Goal: Navigation & Orientation: Find specific page/section

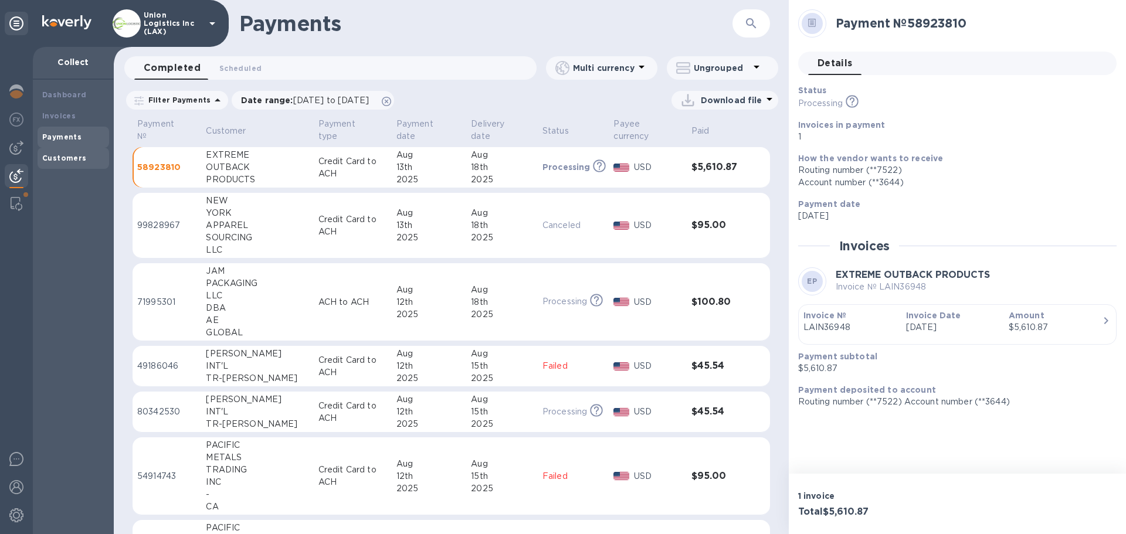
click at [53, 167] on div "Customers" at bounding box center [74, 158] width 72 height 21
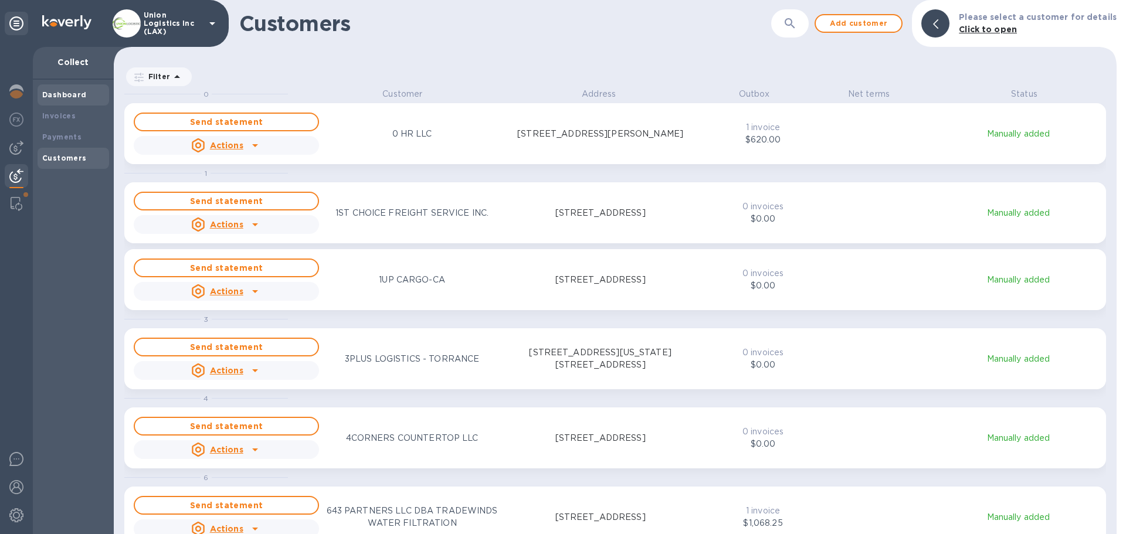
scroll to position [438, 998]
click at [15, 28] on icon at bounding box center [16, 23] width 14 height 14
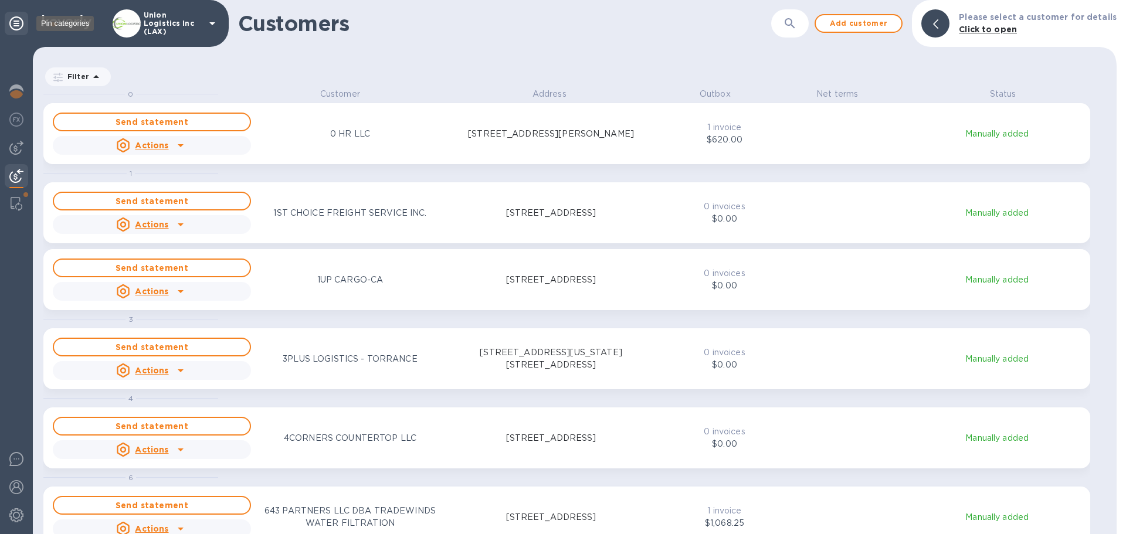
scroll to position [9, 5]
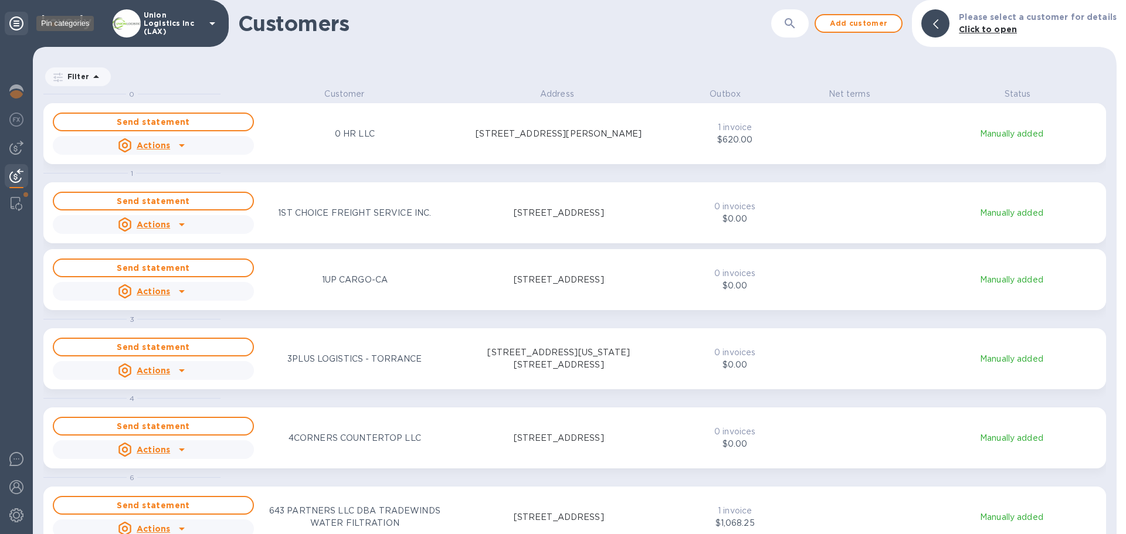
click at [15, 28] on icon at bounding box center [16, 23] width 14 height 14
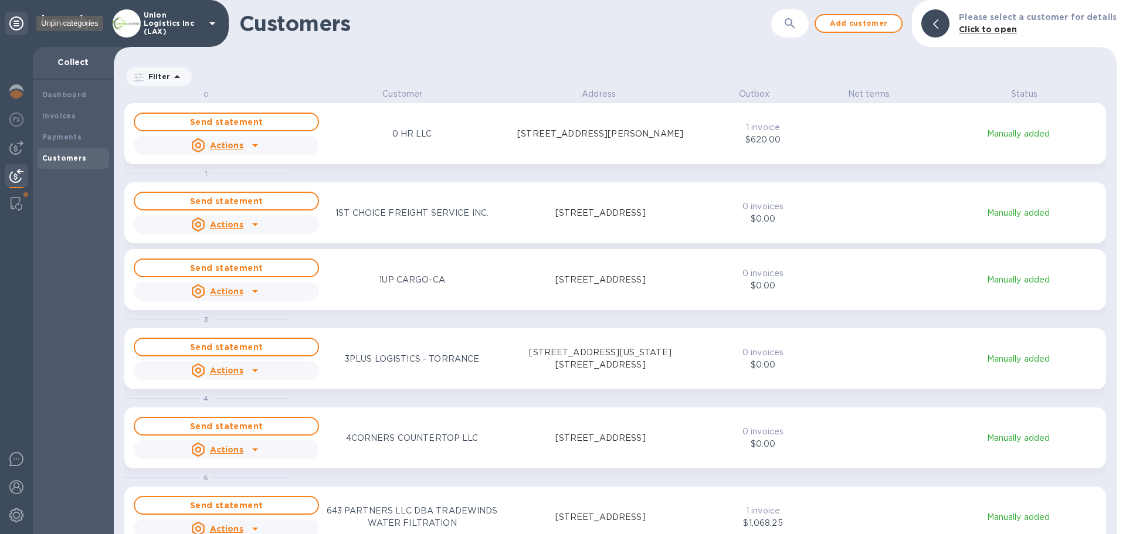
scroll to position [438, 998]
click at [17, 519] on img at bounding box center [16, 516] width 14 height 14
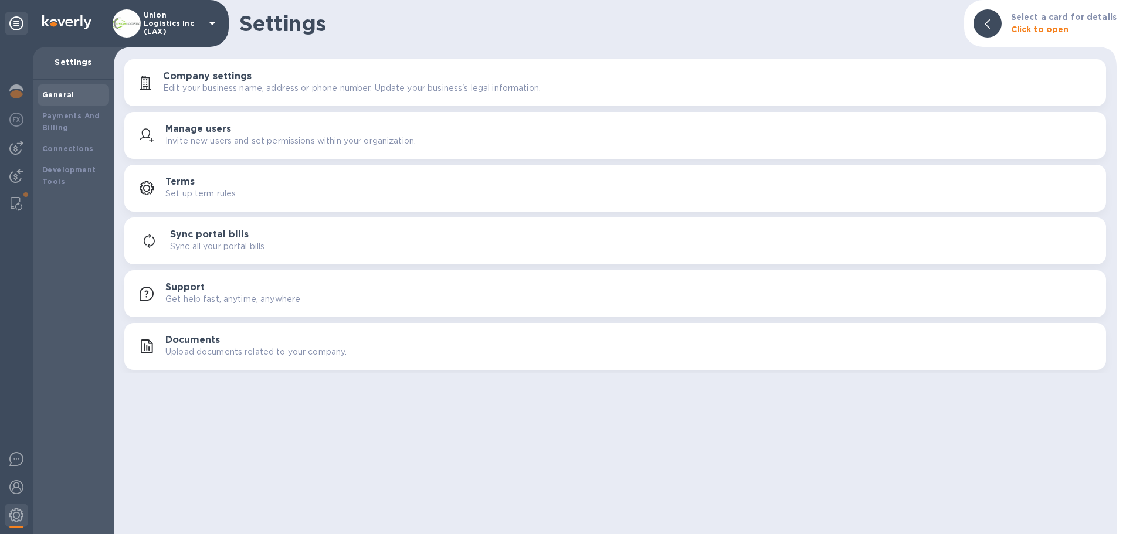
click at [209, 292] on div "Support Get help fast, anytime, anywhere" at bounding box center [630, 293] width 931 height 23
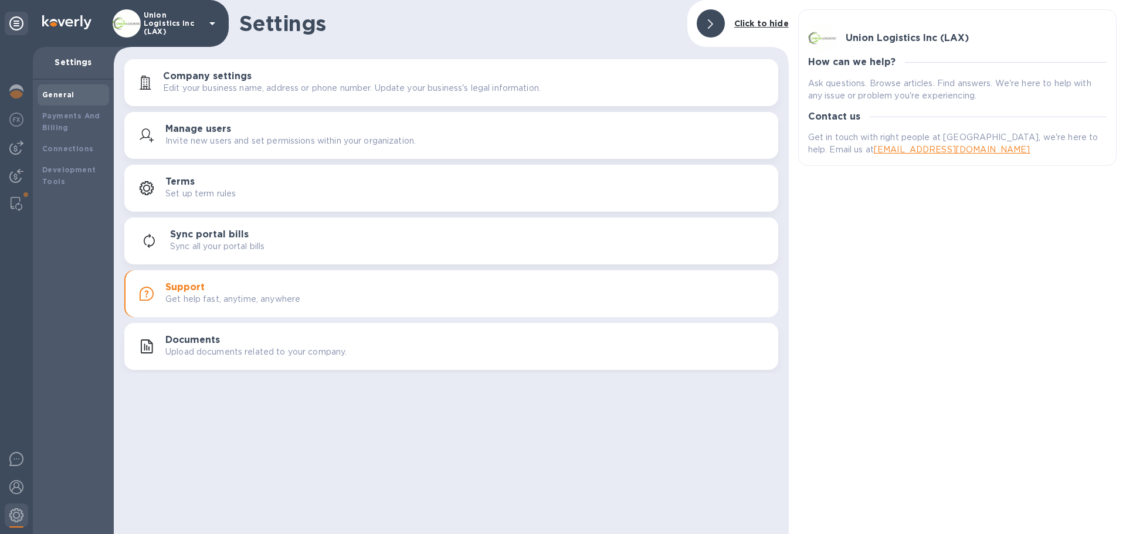
click at [835, 237] on div "Union Logistics Inc (LAX) How can we help? Ask questions. Browse articles. Find…" at bounding box center [957, 267] width 337 height 534
click at [713, 23] on icon at bounding box center [710, 23] width 5 height 9
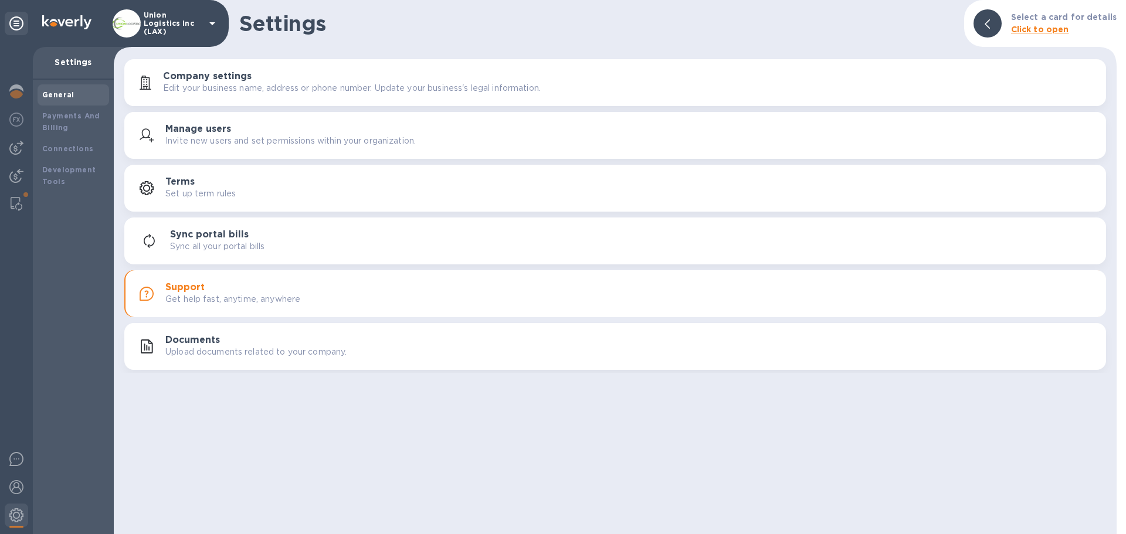
click at [196, 195] on p "Set up term rules" at bounding box center [200, 194] width 70 height 12
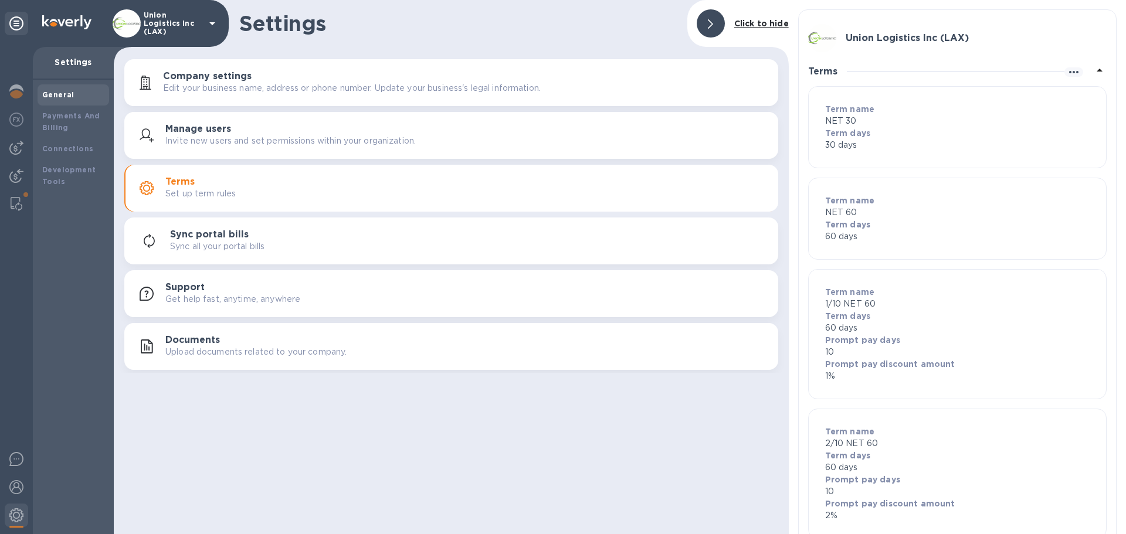
scroll to position [33, 0]
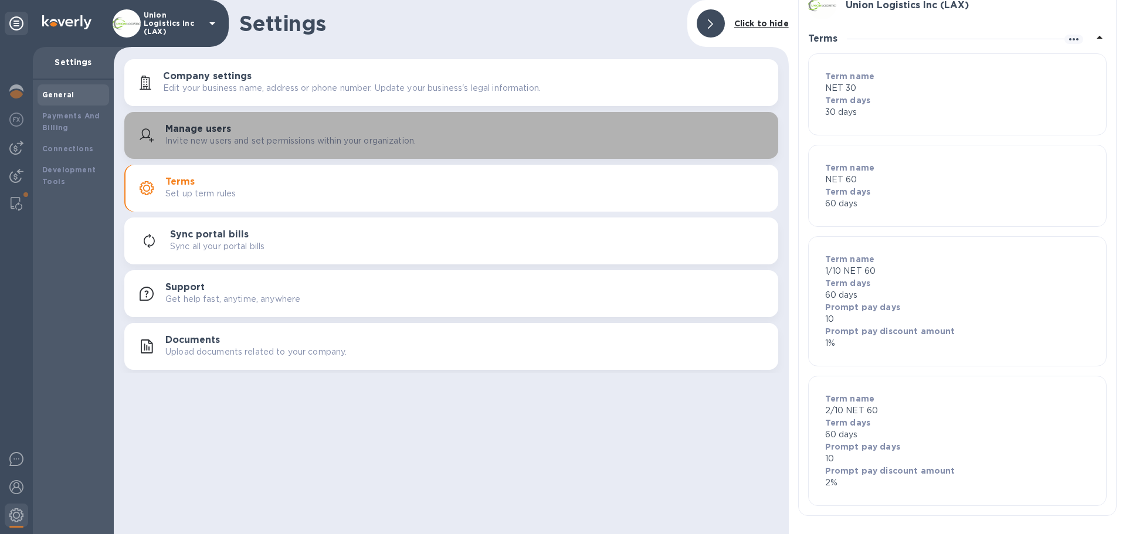
click at [199, 148] on div "Manage users Invite new users and set permissions within your organization." at bounding box center [451, 135] width 640 height 28
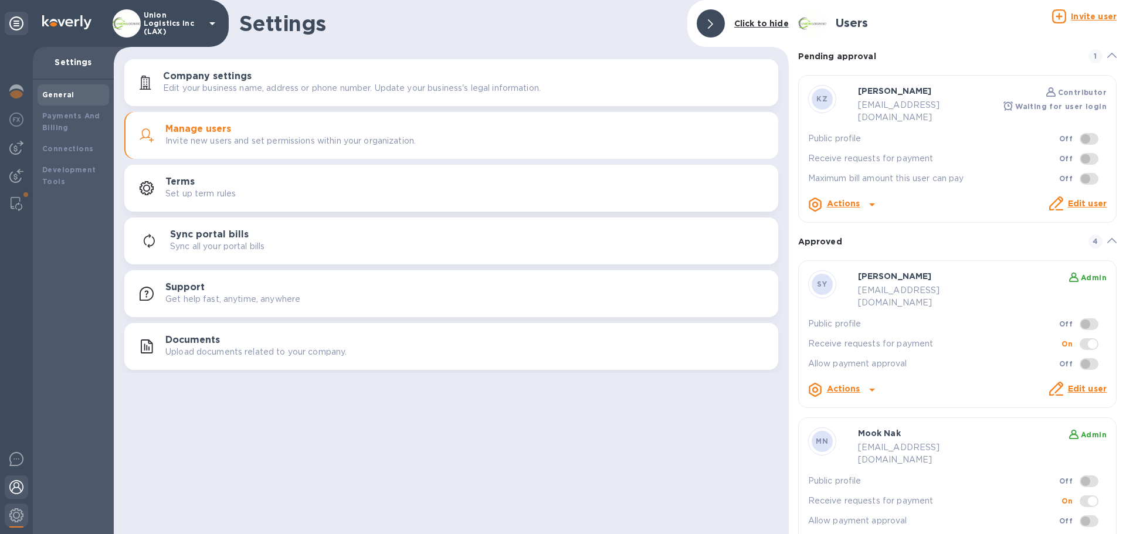
click at [16, 482] on img at bounding box center [16, 487] width 14 height 14
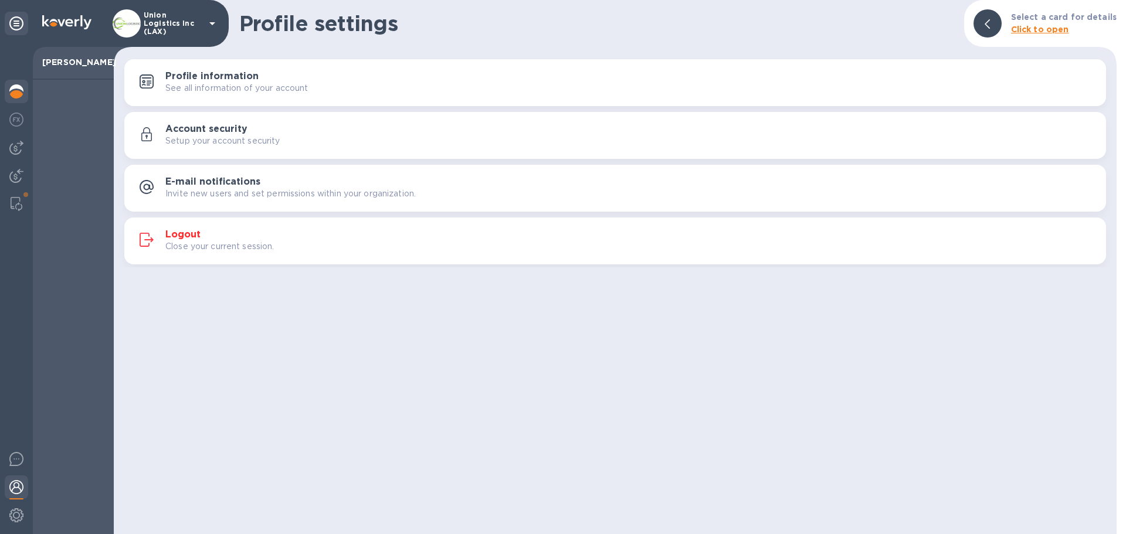
click at [19, 93] on img at bounding box center [16, 91] width 14 height 14
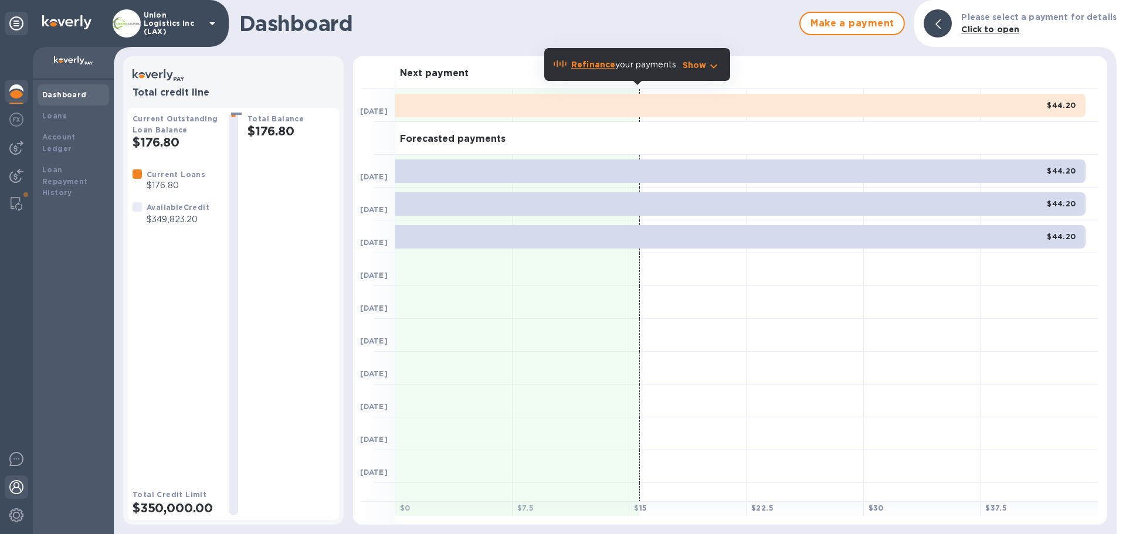
click at [15, 485] on img at bounding box center [16, 487] width 14 height 14
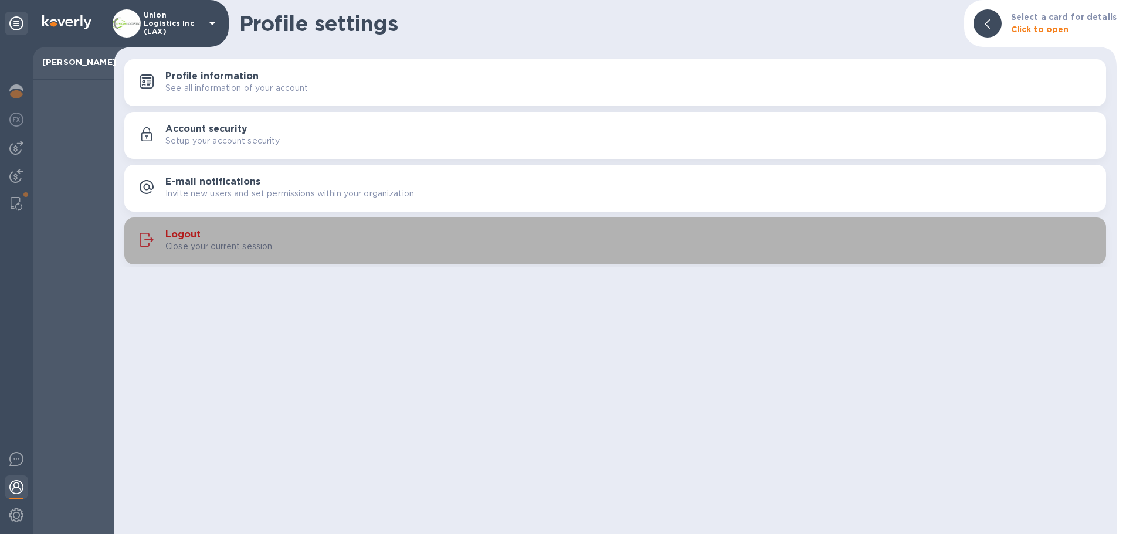
click at [207, 250] on p "Close your current session." at bounding box center [219, 246] width 109 height 12
